Goal: Transaction & Acquisition: Purchase product/service

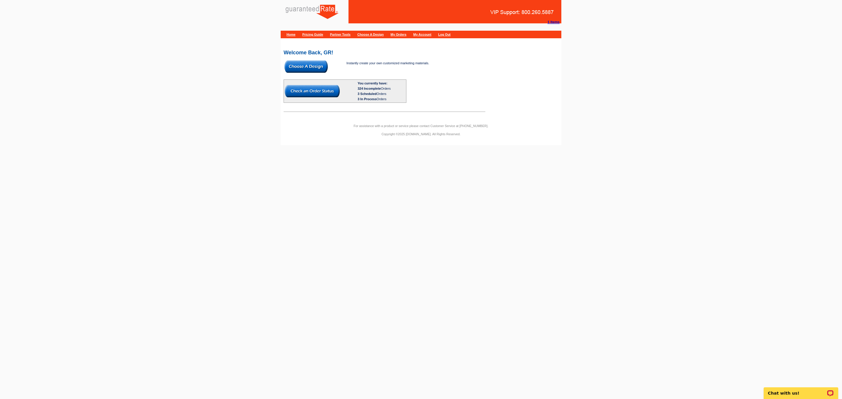
click at [296, 68] on img at bounding box center [305, 66] width 43 height 12
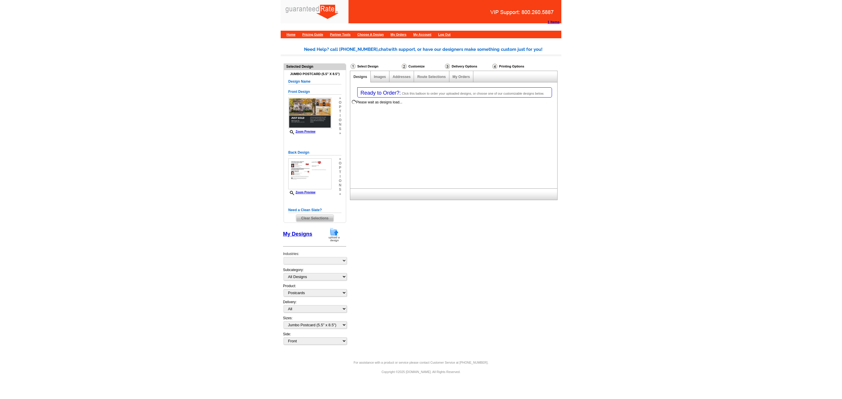
select select "1"
select select "2"
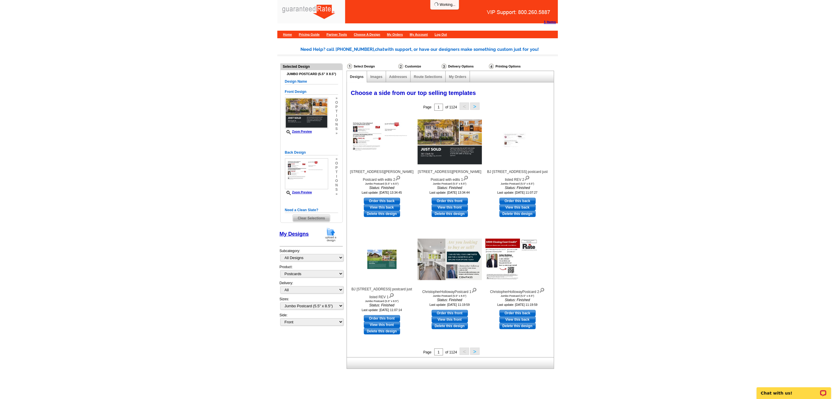
click at [330, 233] on img at bounding box center [330, 234] width 15 height 15
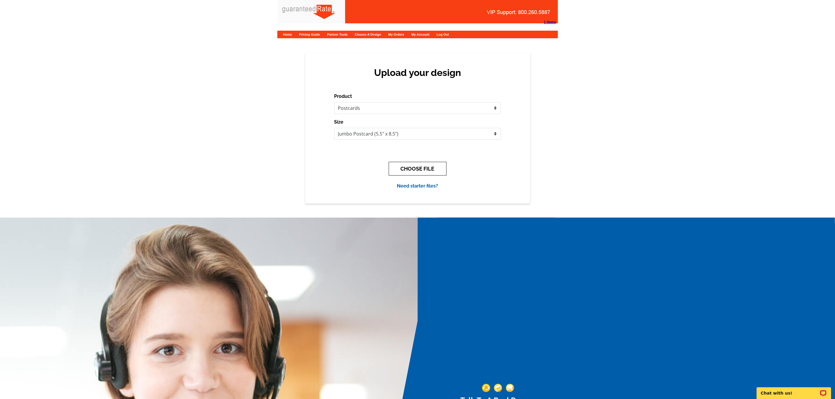
click at [396, 174] on button "CHOOSE FILE" at bounding box center [418, 169] width 58 height 14
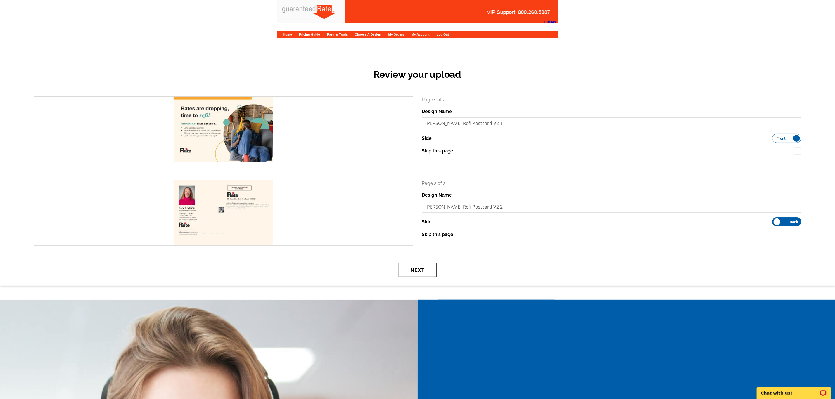
click at [411, 272] on button "Next" at bounding box center [418, 270] width 38 height 14
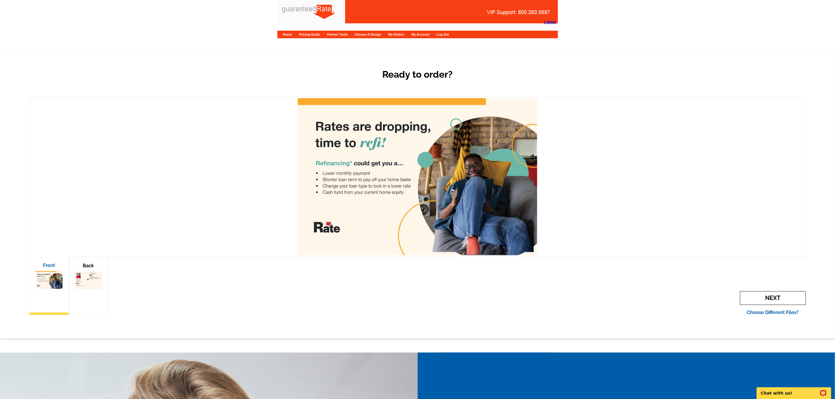
click at [780, 295] on span "Next" at bounding box center [773, 298] width 66 height 14
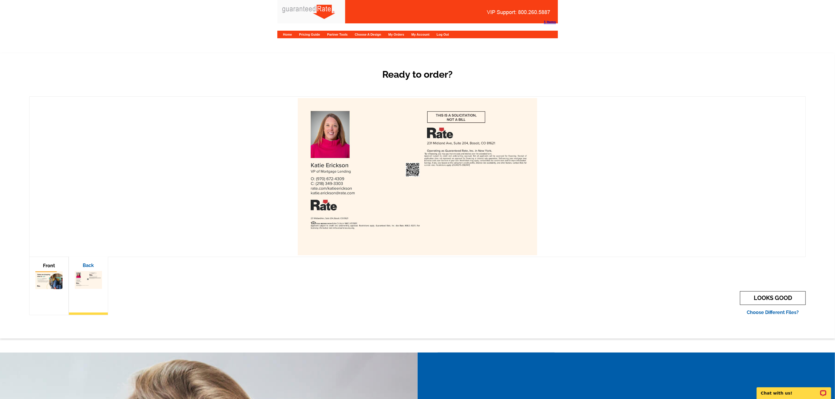
click at [780, 302] on link "LOOKS GOOD" at bounding box center [773, 298] width 66 height 14
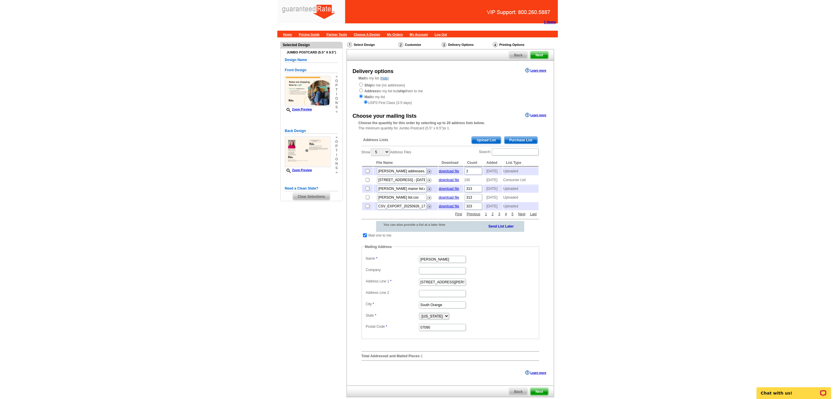
click at [365, 237] on input "checkbox" at bounding box center [365, 235] width 4 height 4
checkbox input "false"
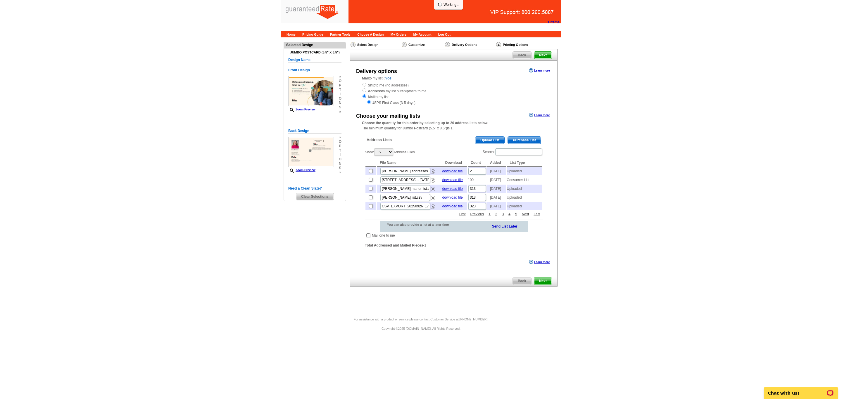
click at [490, 141] on span "Upload List" at bounding box center [489, 140] width 29 height 7
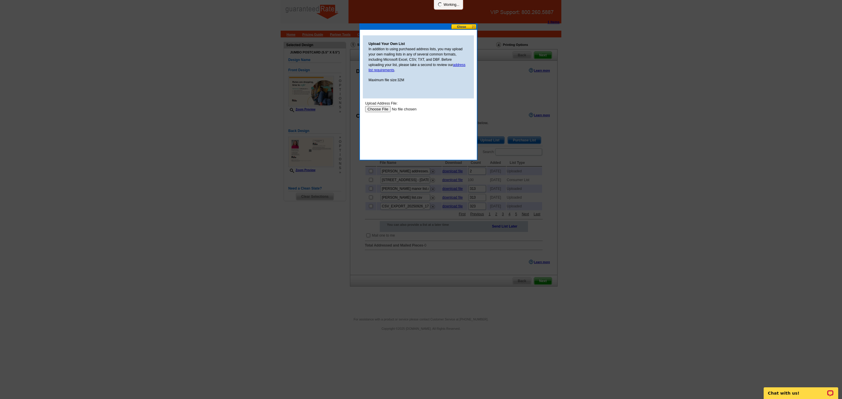
click at [375, 109] on input "file" at bounding box center [402, 109] width 74 height 6
type input "C:\fakepath\Burlingame III.xlsx"
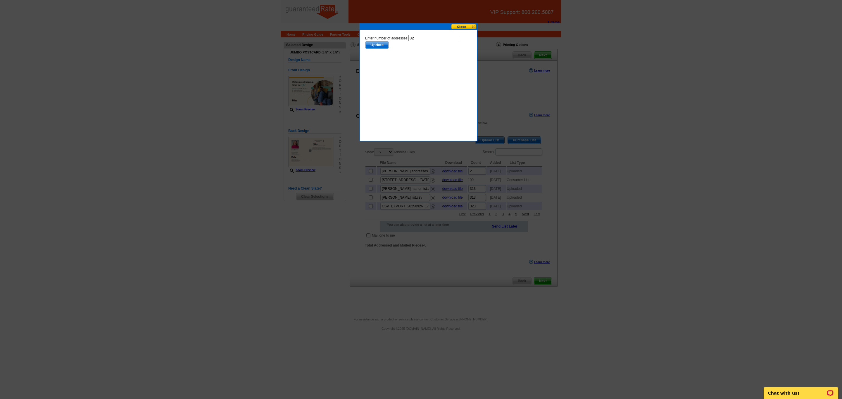
click at [419, 38] on input "82" at bounding box center [434, 38] width 52 height 6
type input "81"
click at [383, 47] on span "Update" at bounding box center [376, 44] width 23 height 7
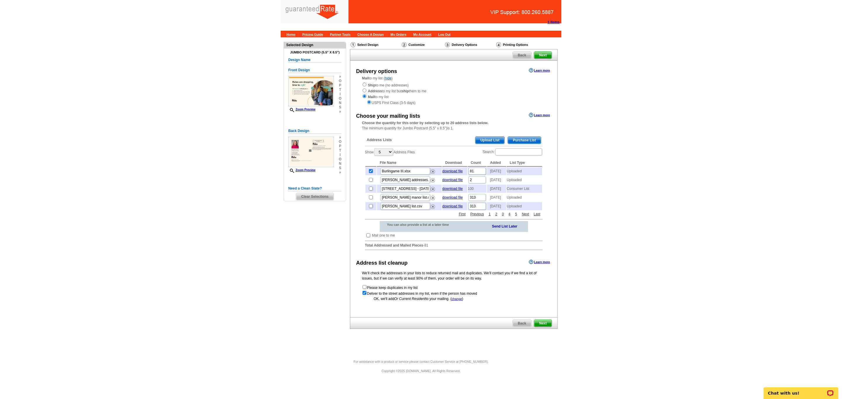
click at [547, 327] on span "Next" at bounding box center [543, 323] width 18 height 7
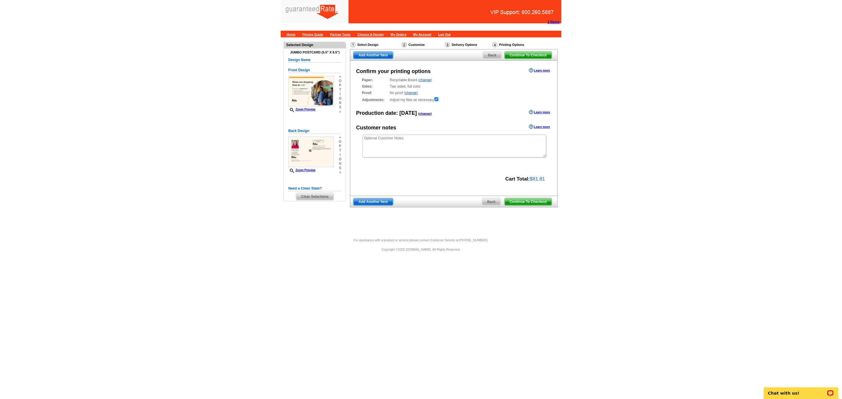
click at [489, 199] on link "Back" at bounding box center [491, 202] width 19 height 8
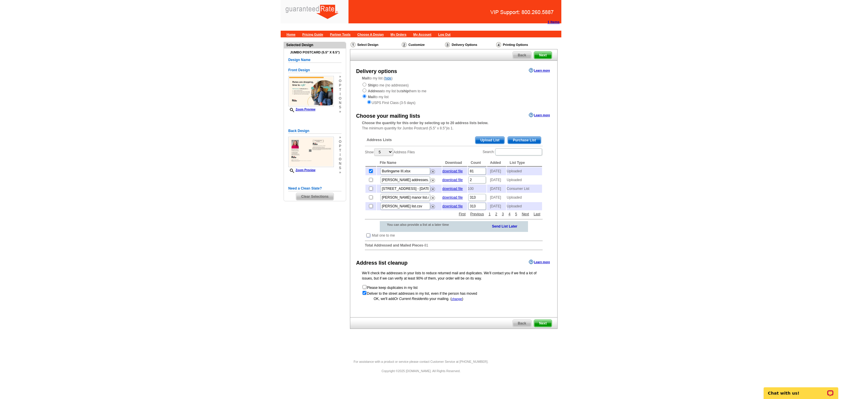
click at [367, 237] on input "checkbox" at bounding box center [368, 235] width 4 height 4
checkbox input "true"
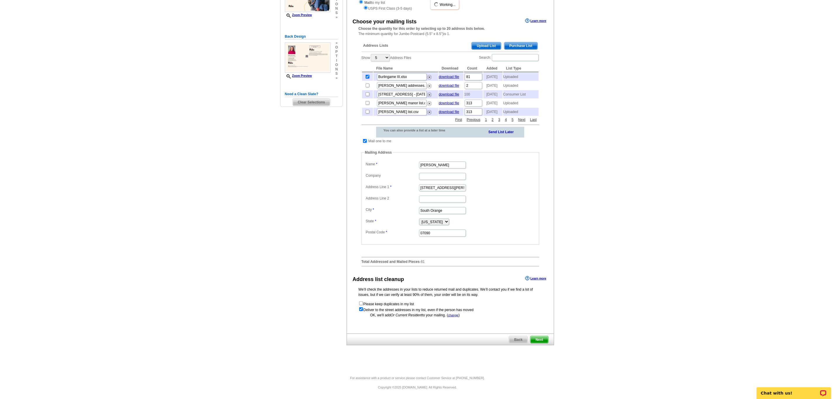
scroll to position [95, 0]
click at [538, 343] on span "Next" at bounding box center [539, 339] width 18 height 7
